Goal: Task Accomplishment & Management: Use online tool/utility

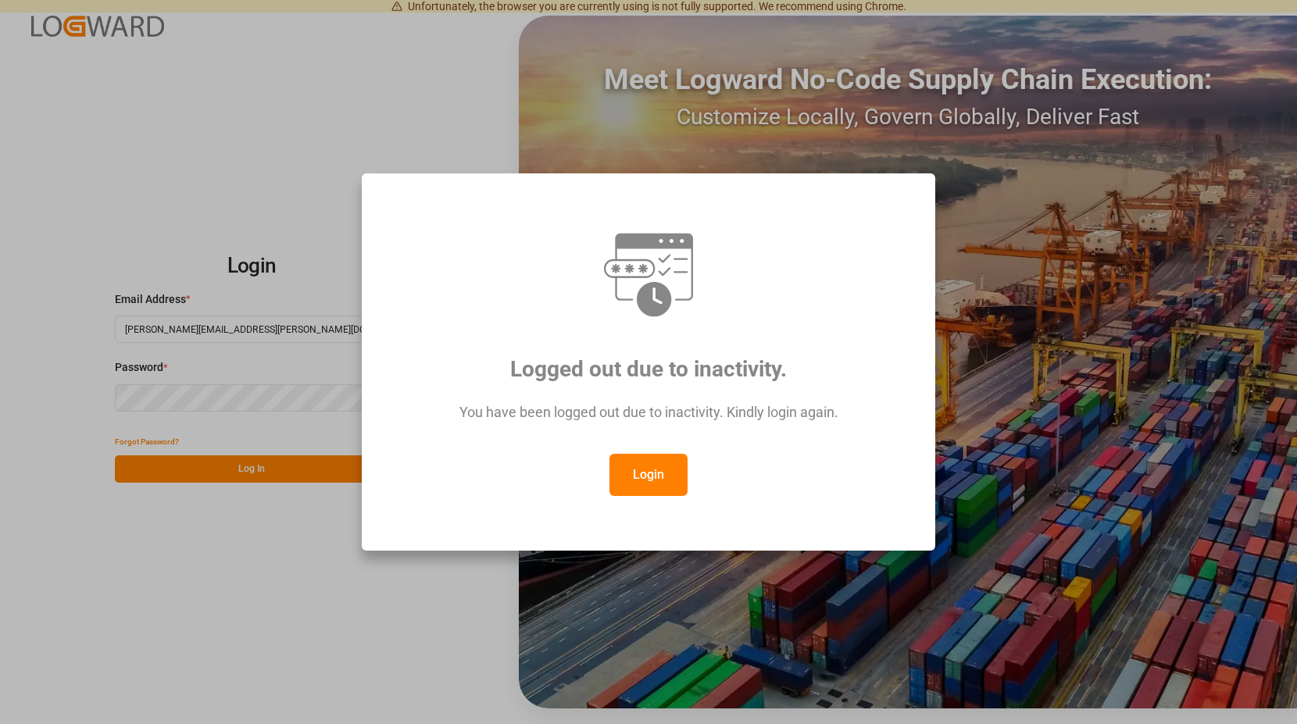
click at [635, 467] on button "Login" at bounding box center [649, 475] width 78 height 42
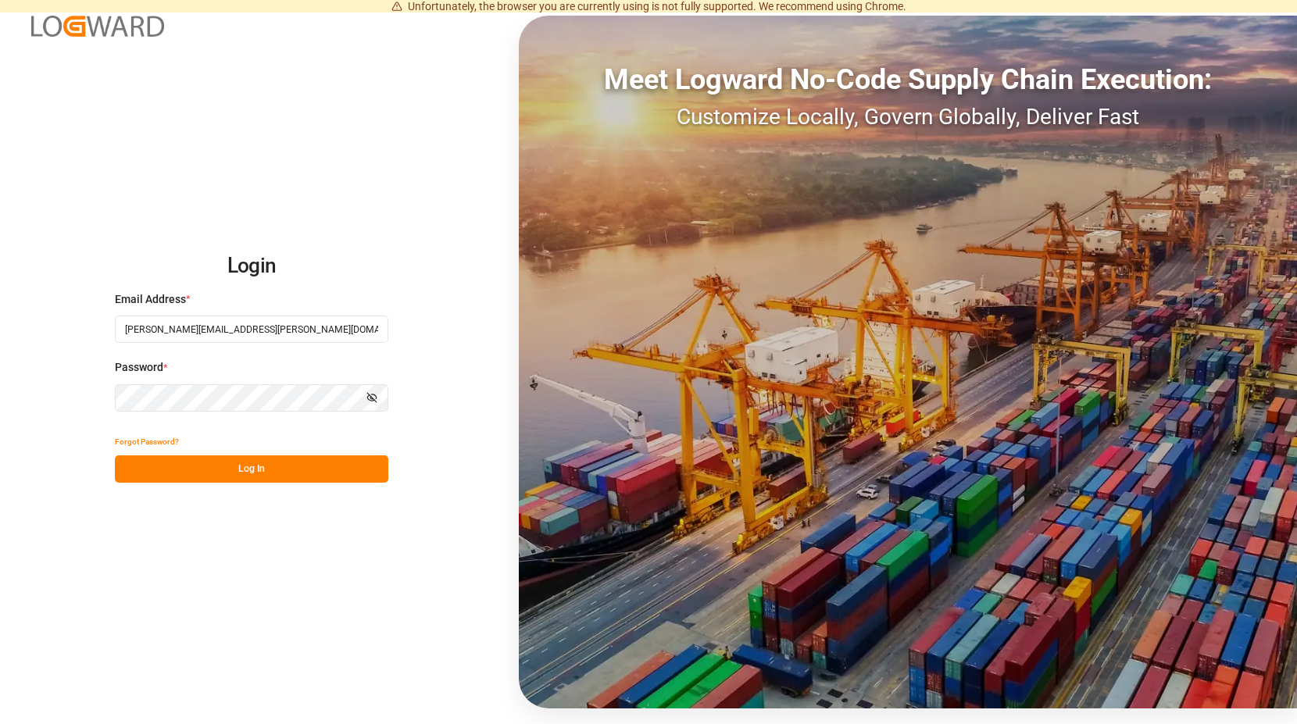
click at [275, 470] on button "Log In" at bounding box center [251, 469] width 273 height 27
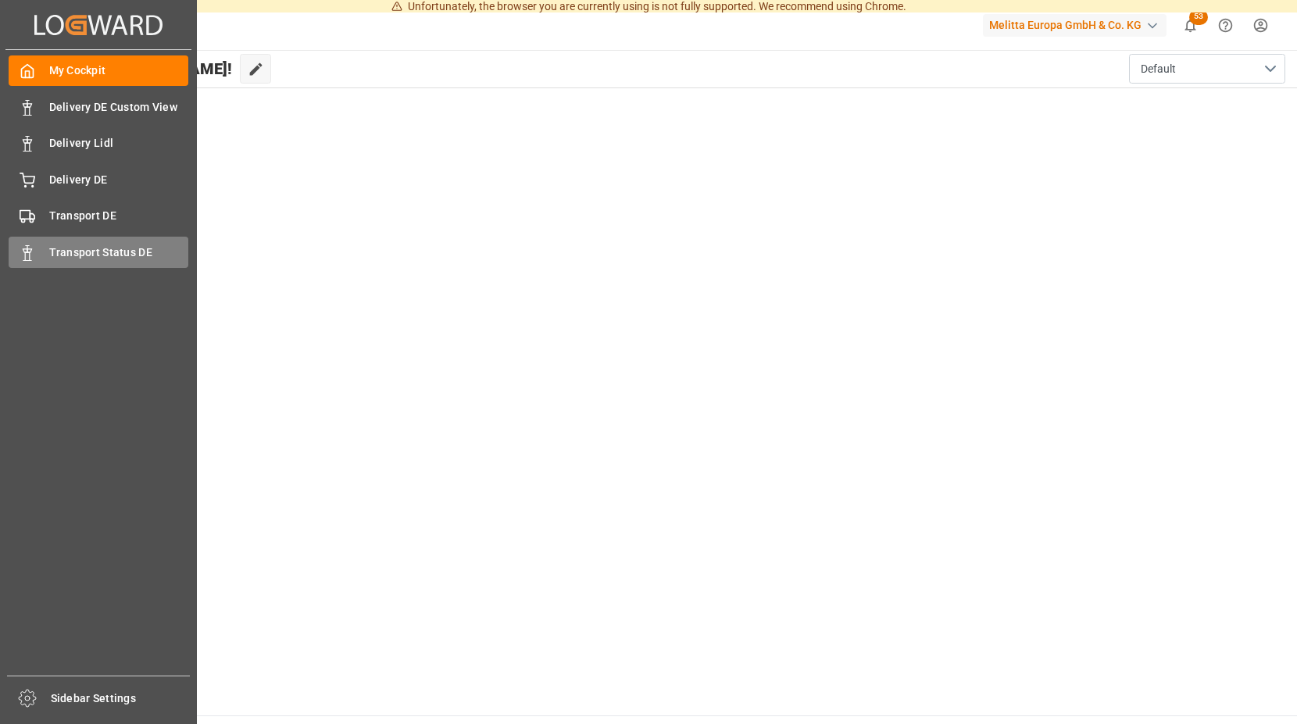
click at [28, 247] on icon at bounding box center [28, 253] width 16 height 16
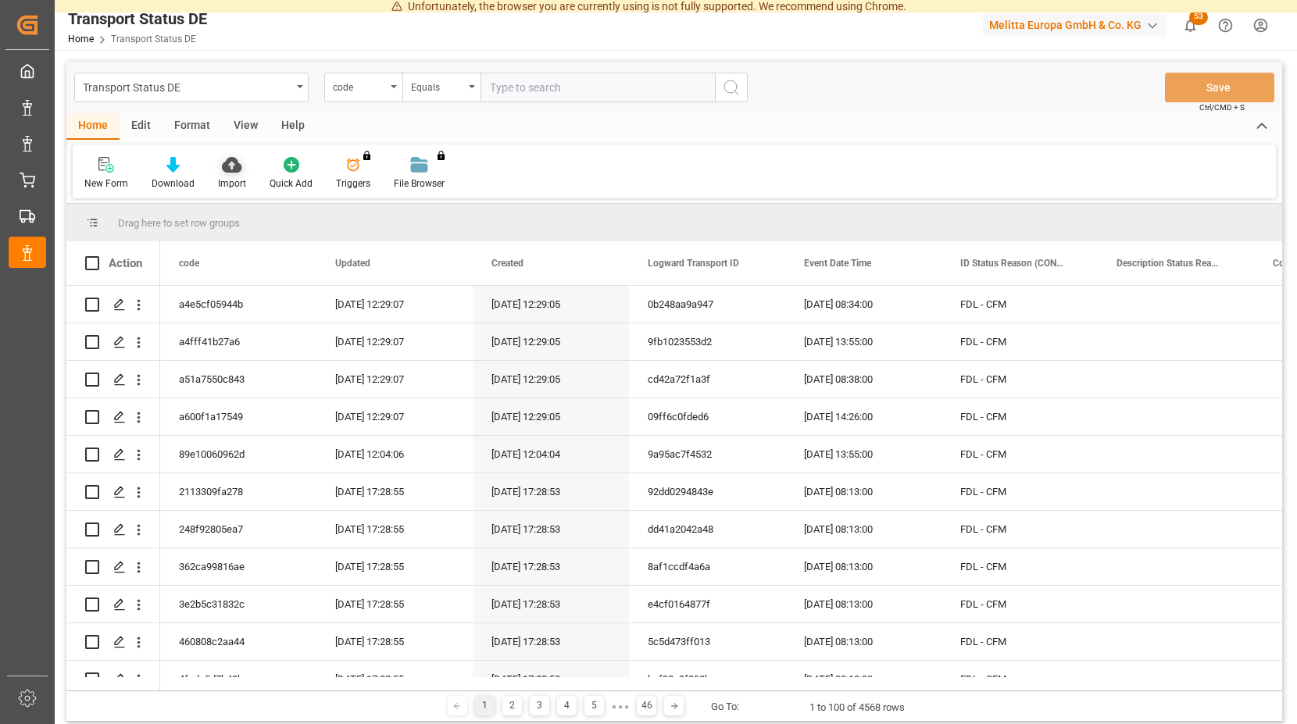
click at [227, 171] on icon at bounding box center [232, 165] width 20 height 16
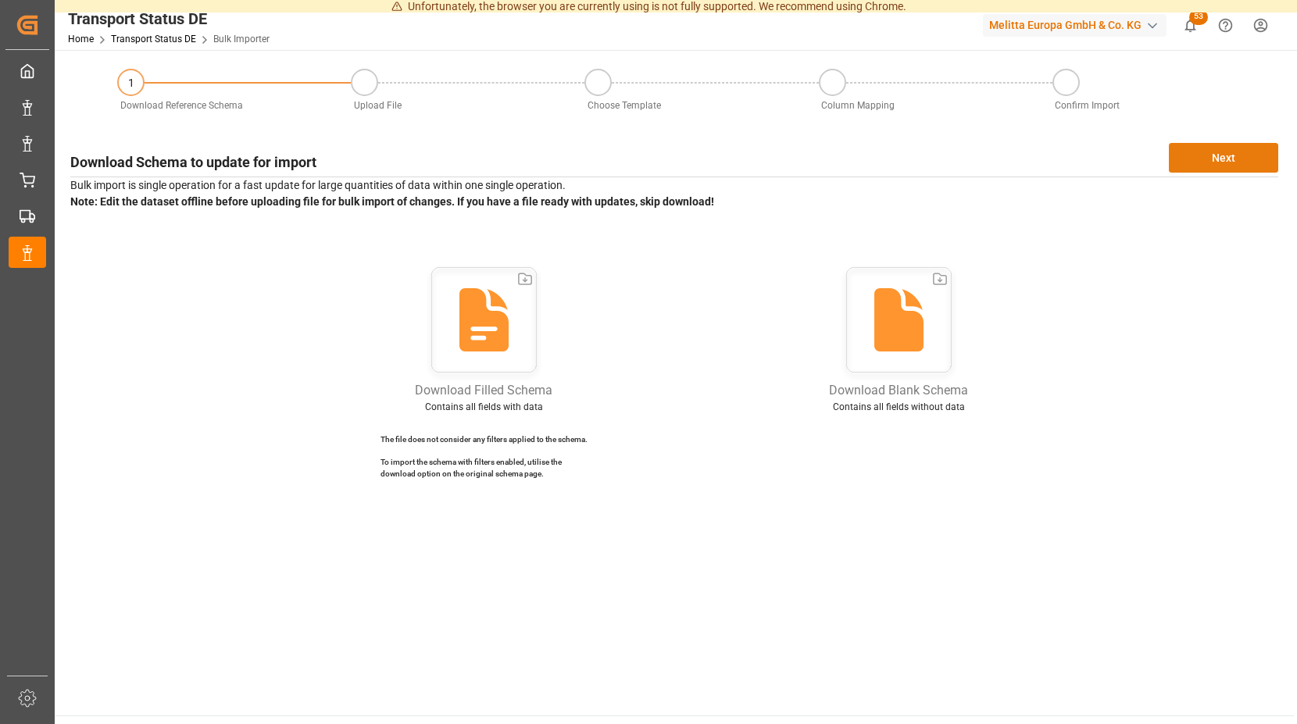
click at [1216, 150] on button "Next" at bounding box center [1223, 158] width 109 height 30
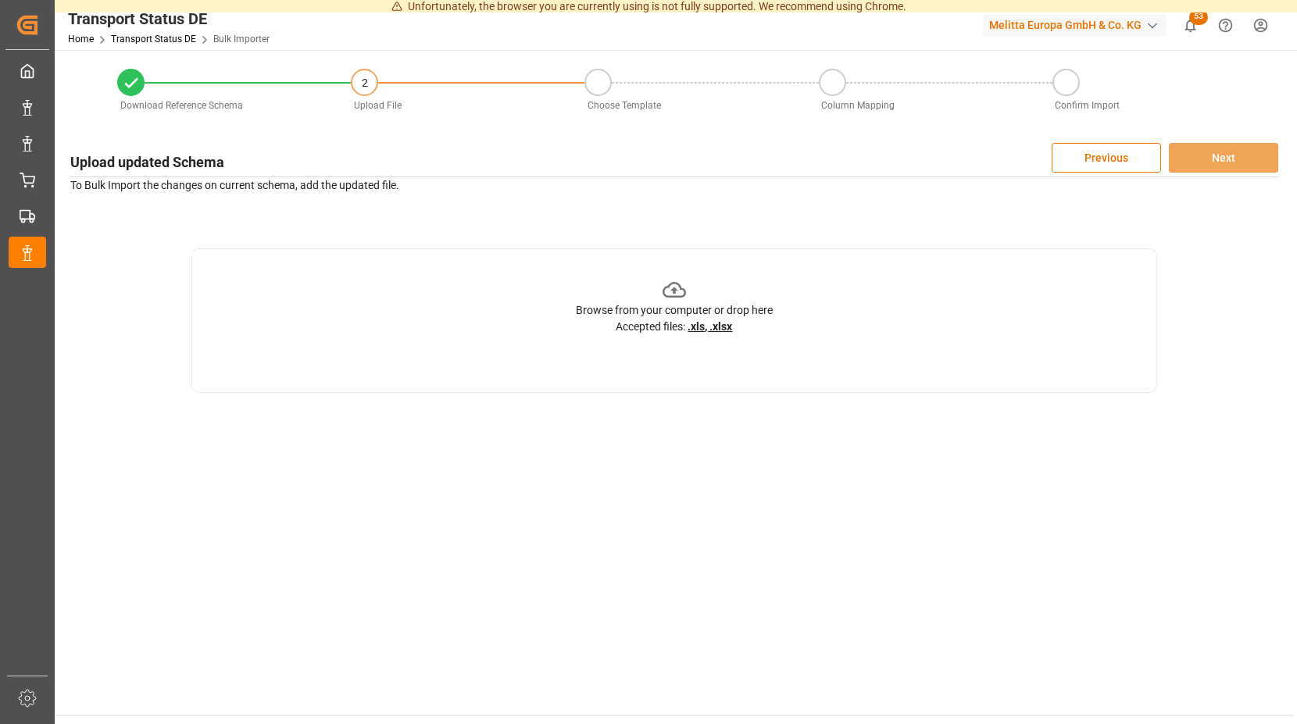
click at [674, 286] on icon at bounding box center [675, 290] width 24 height 24
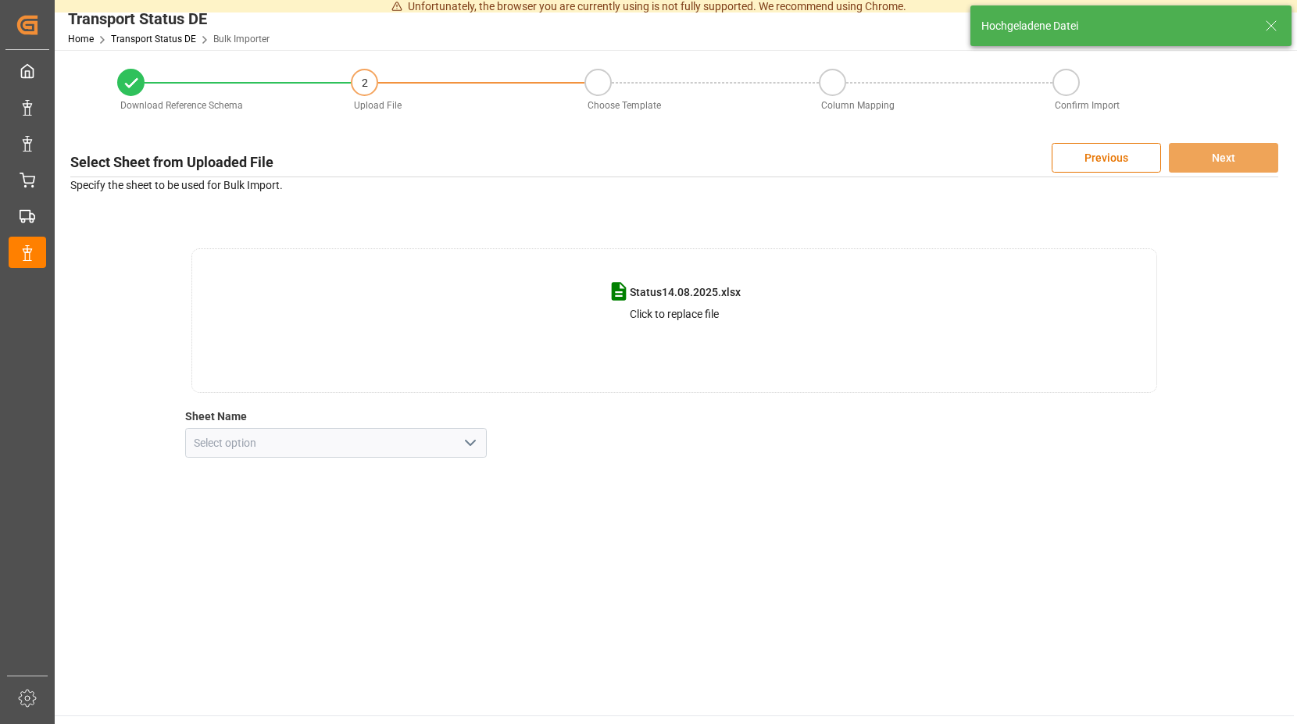
click at [474, 446] on icon "open menu" at bounding box center [470, 443] width 19 height 19
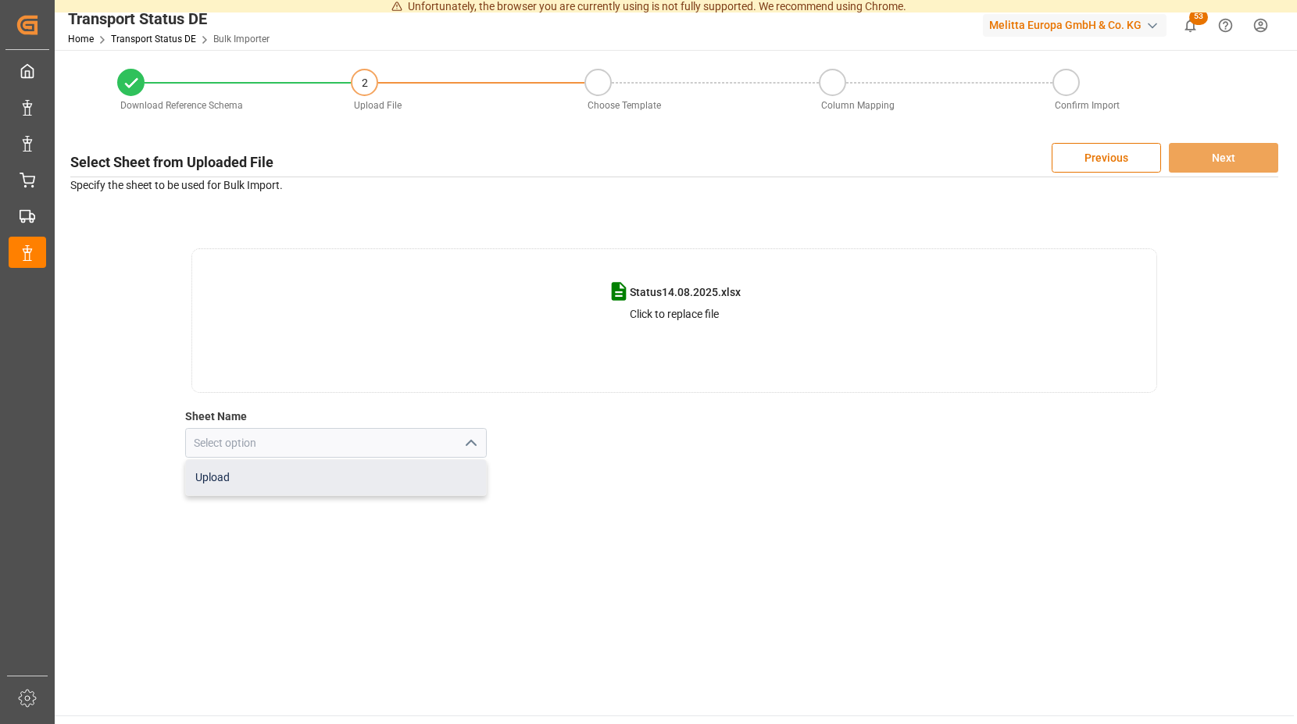
click at [331, 471] on div "Upload" at bounding box center [336, 477] width 301 height 35
type input "Upload"
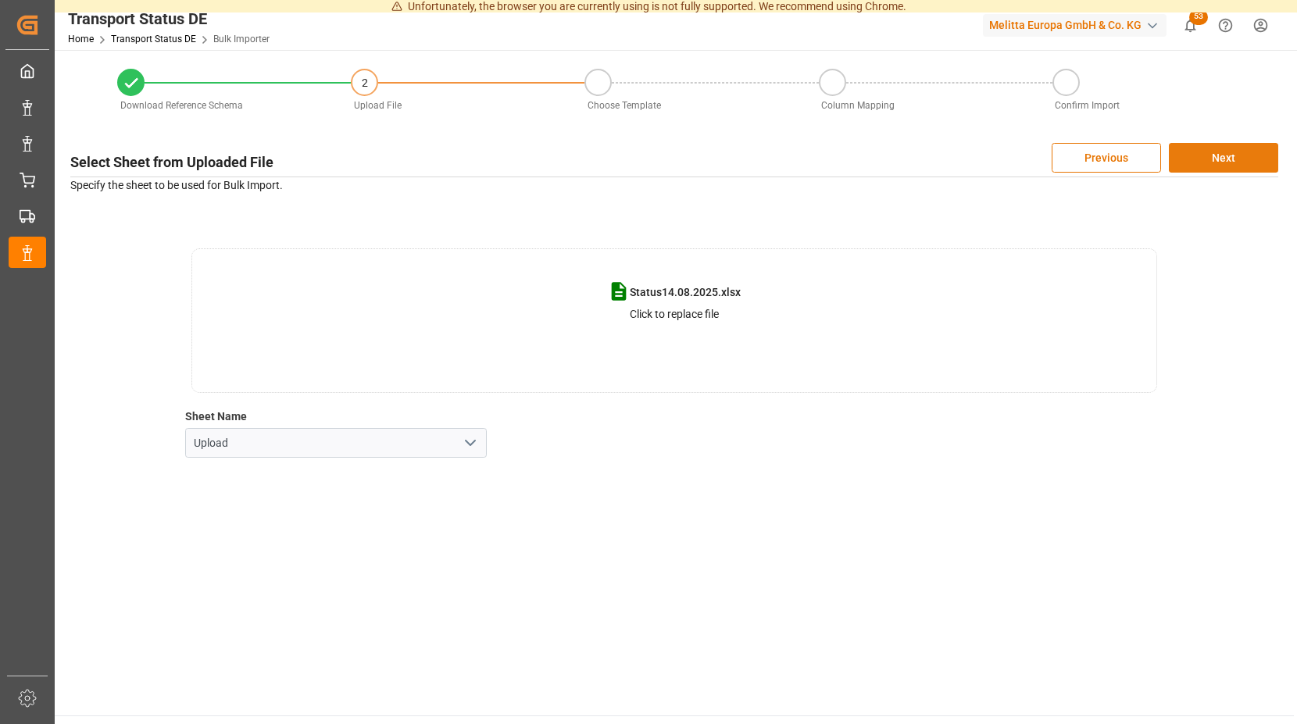
click at [1186, 157] on button "Next" at bounding box center [1223, 158] width 109 height 30
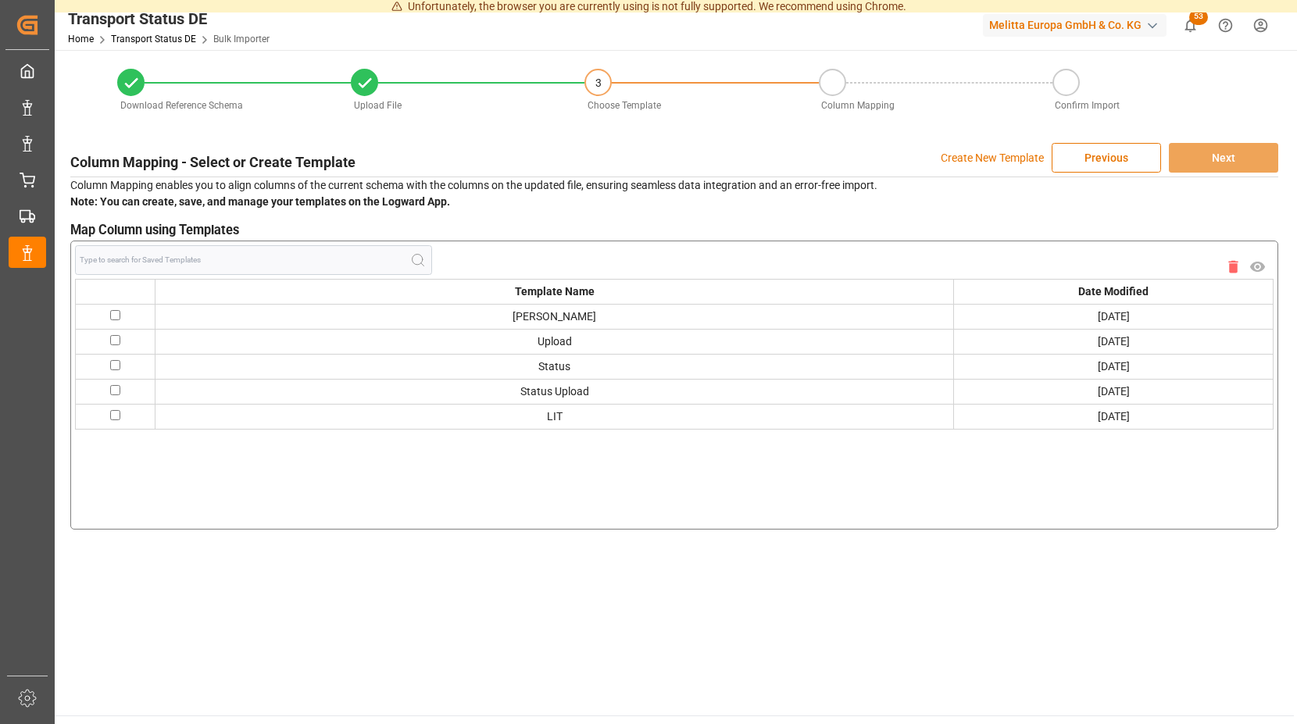
click at [113, 313] on input "checkbox" at bounding box center [115, 315] width 10 height 10
checkbox input "true"
click at [1208, 154] on button "Next" at bounding box center [1223, 158] width 109 height 30
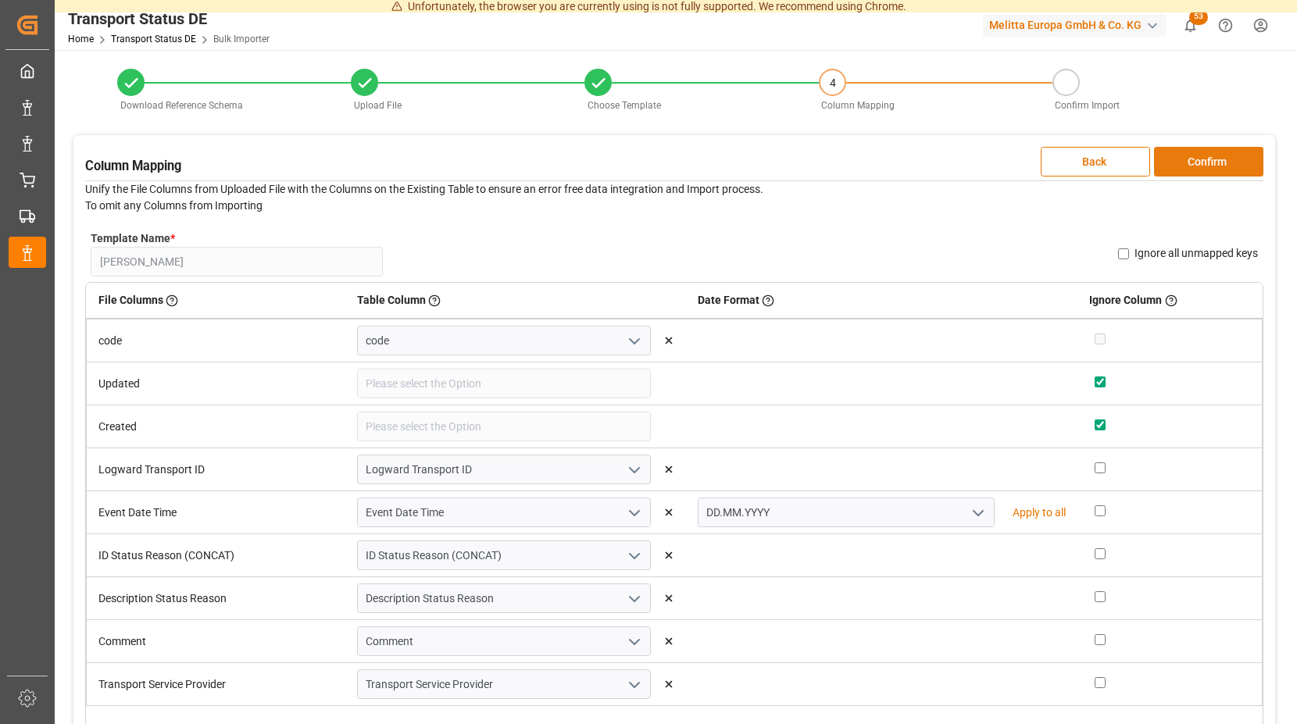
click at [1212, 159] on button "Confirm" at bounding box center [1208, 162] width 109 height 30
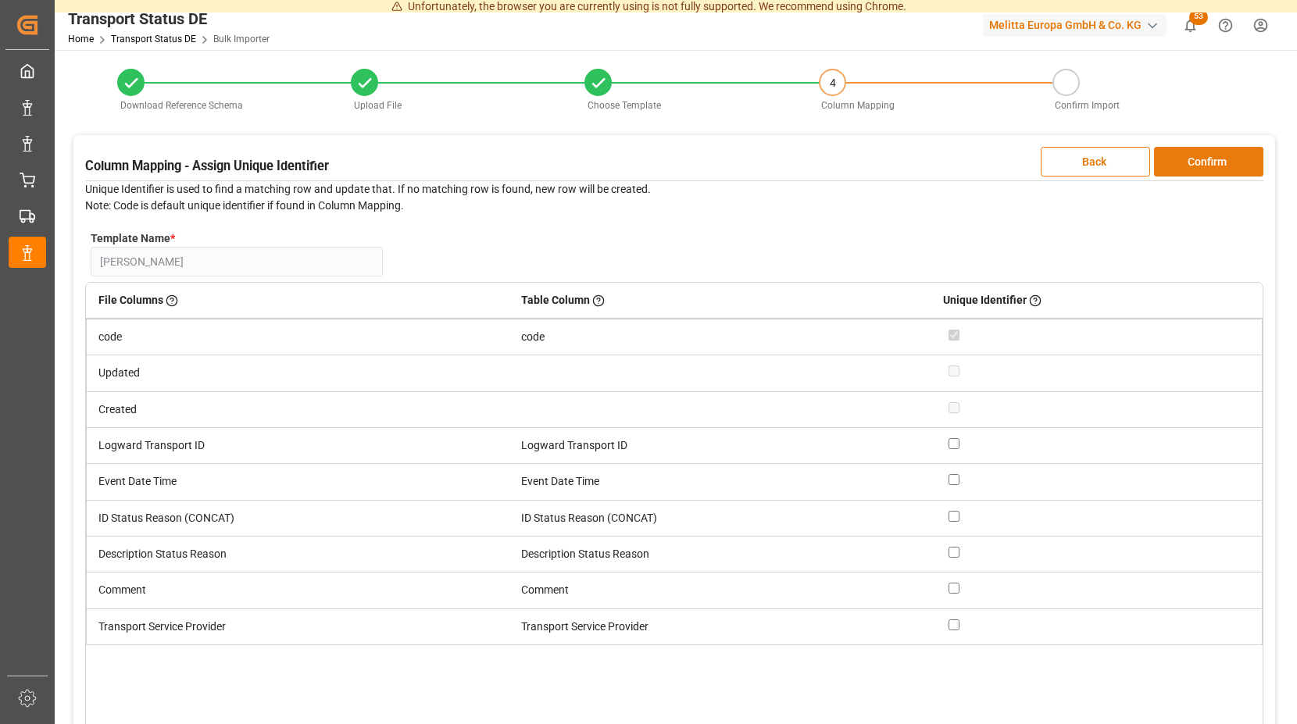
click at [1212, 159] on button "Confirm" at bounding box center [1208, 162] width 109 height 30
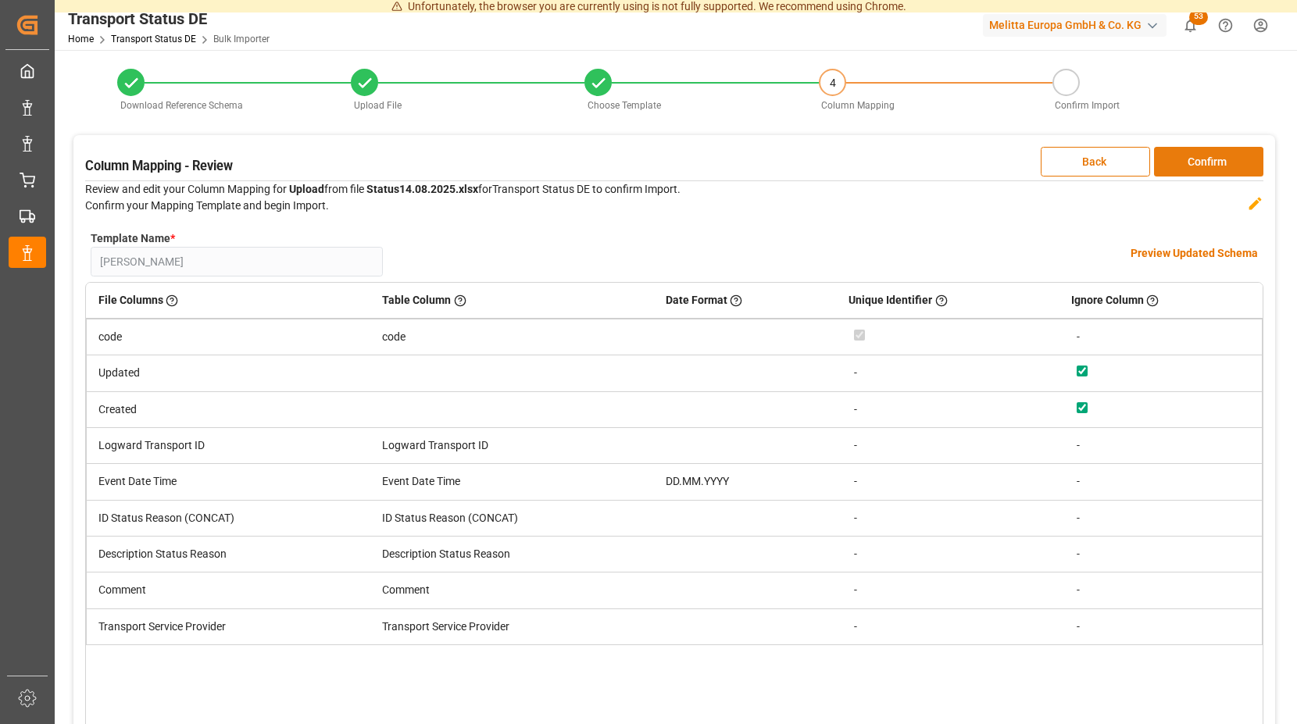
click at [1212, 157] on button "Confirm" at bounding box center [1208, 162] width 109 height 30
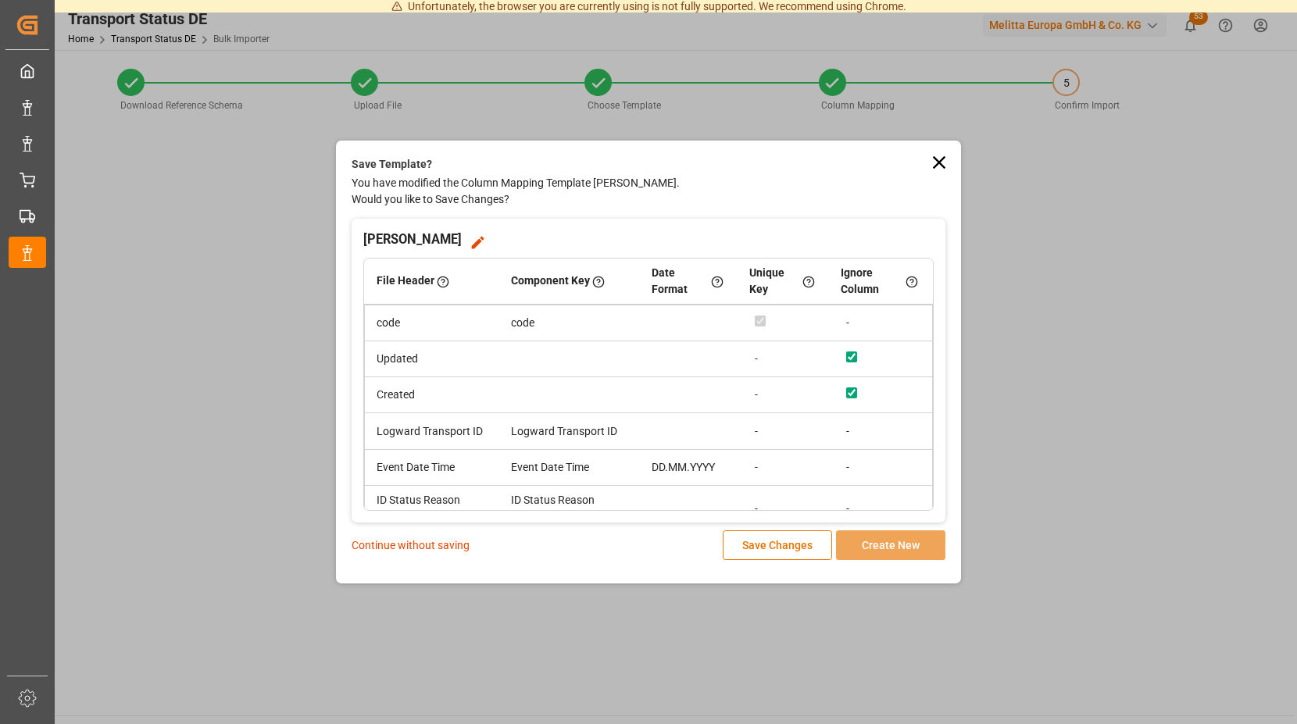
click at [428, 542] on p "Continue without saving" at bounding box center [411, 546] width 118 height 16
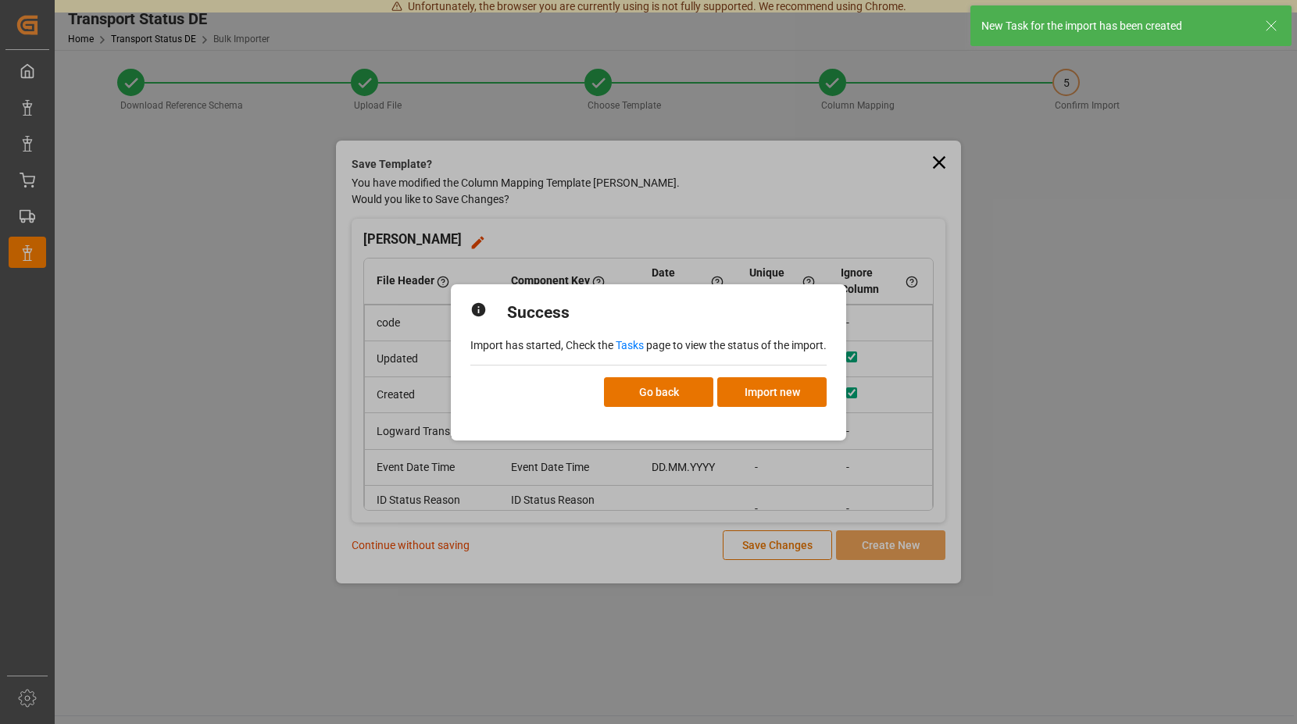
click at [630, 345] on link "Tasks" at bounding box center [630, 345] width 28 height 13
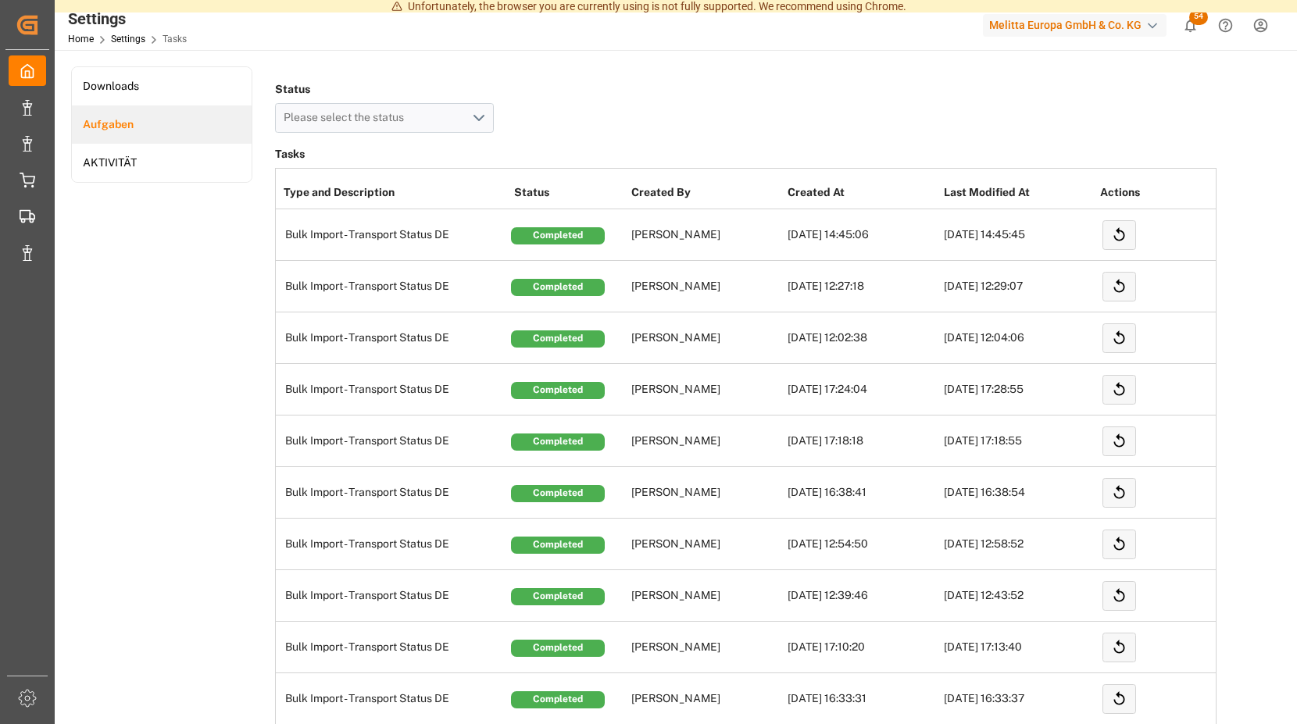
click at [1194, 18] on span "54" at bounding box center [1198, 17] width 19 height 16
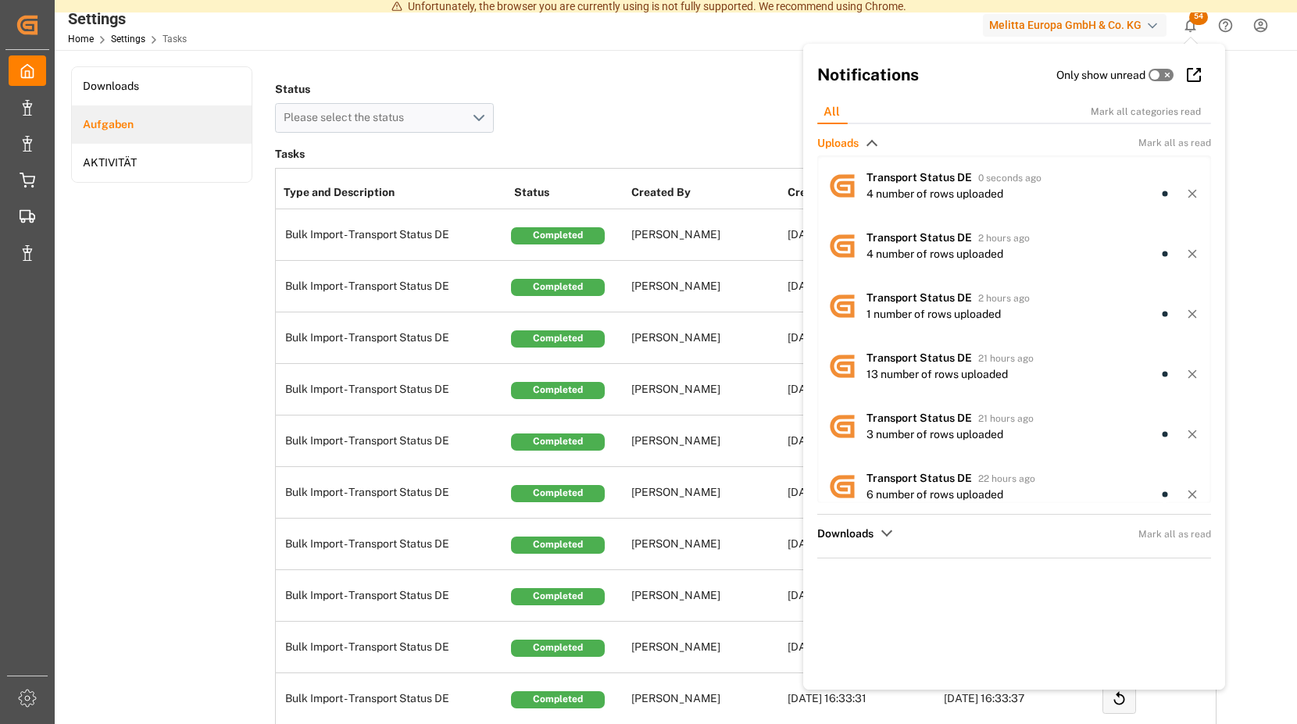
click at [1194, 18] on span "54" at bounding box center [1198, 17] width 19 height 16
